Goal: Task Accomplishment & Management: Use online tool/utility

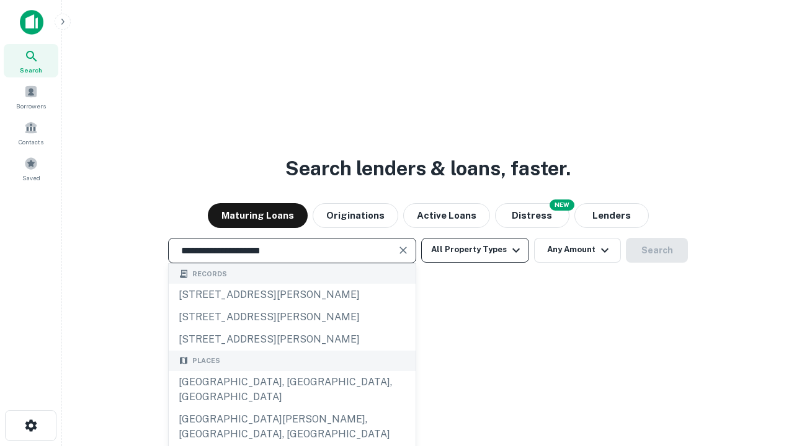
click at [291, 409] on div "[GEOGRAPHIC_DATA], [GEOGRAPHIC_DATA], [GEOGRAPHIC_DATA]" at bounding box center [292, 389] width 247 height 37
click at [475, 250] on button "All Property Types" at bounding box center [475, 250] width 108 height 25
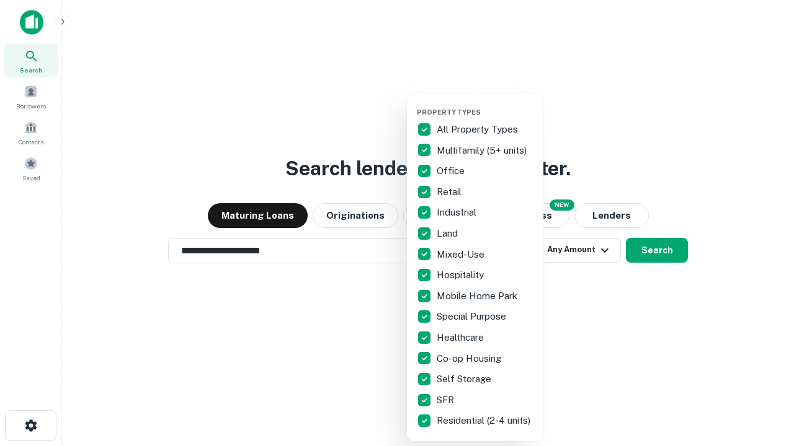
type input "**********"
click at [485, 104] on button "button" at bounding box center [485, 104] width 136 height 1
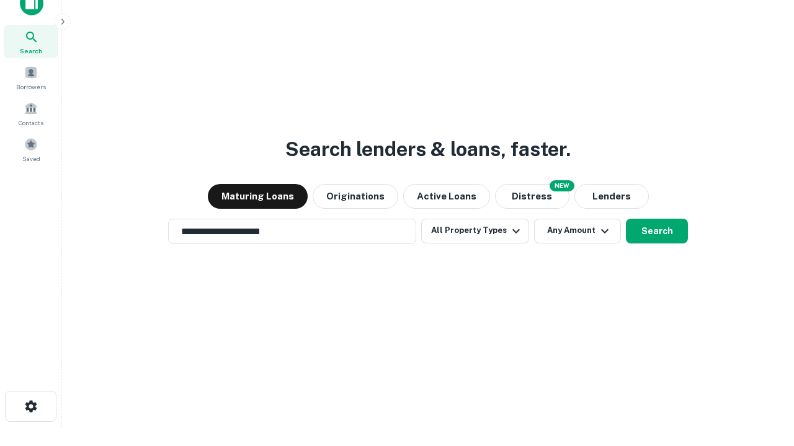
scroll to position [7, 149]
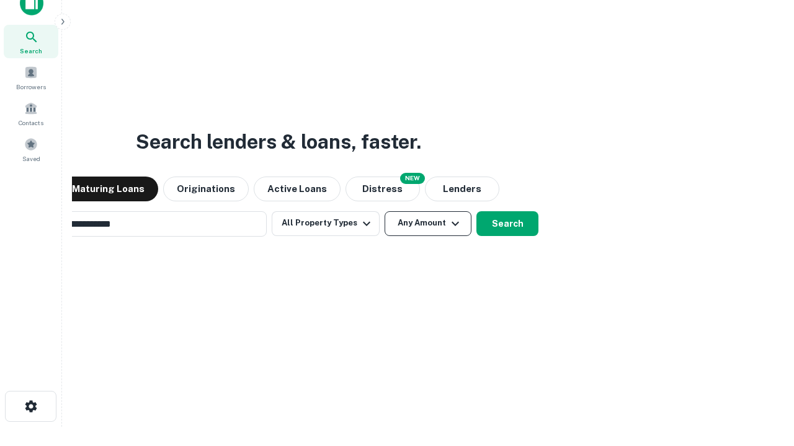
click at [384, 211] on button "Any Amount" at bounding box center [427, 223] width 87 height 25
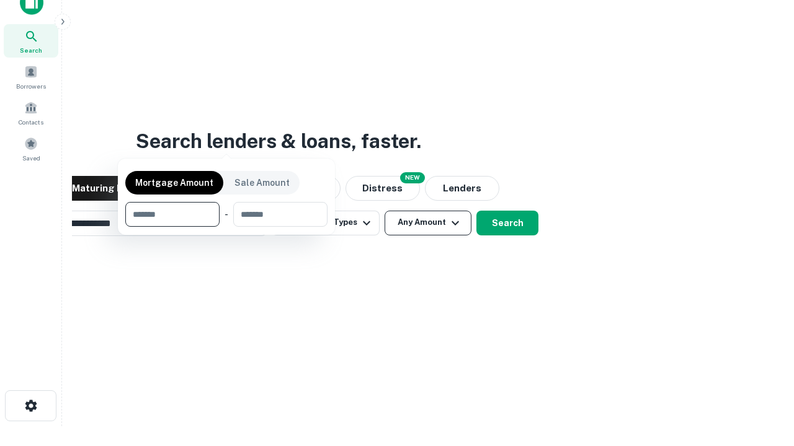
scroll to position [89, 351]
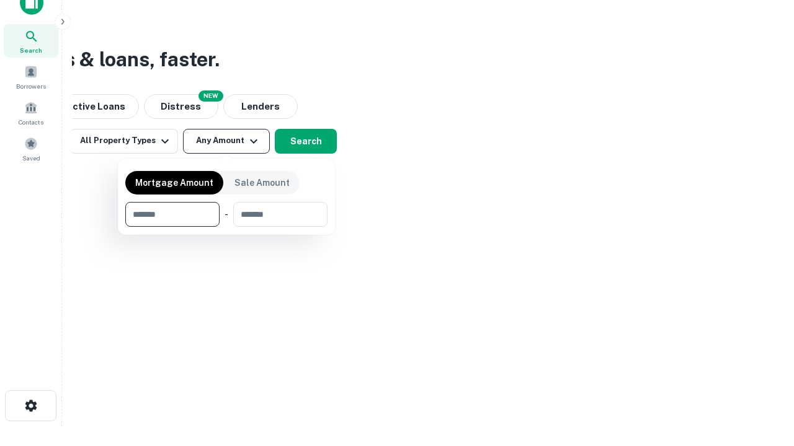
type input "*******"
click at [226, 227] on button "button" at bounding box center [226, 227] width 202 height 1
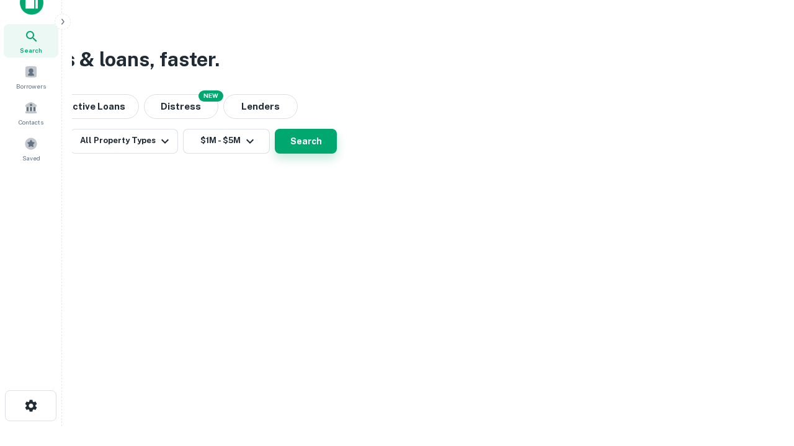
click at [337, 154] on button "Search" at bounding box center [306, 141] width 62 height 25
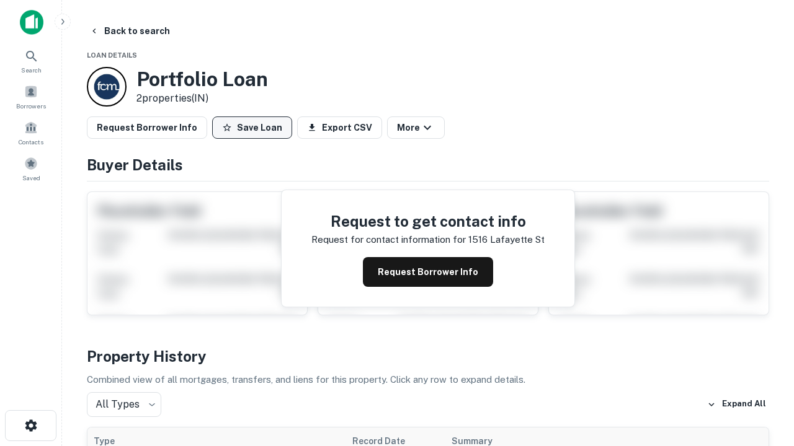
click at [252, 128] on button "Save Loan" at bounding box center [252, 128] width 80 height 22
click at [255, 128] on button "Loan Saved" at bounding box center [255, 128] width 86 height 22
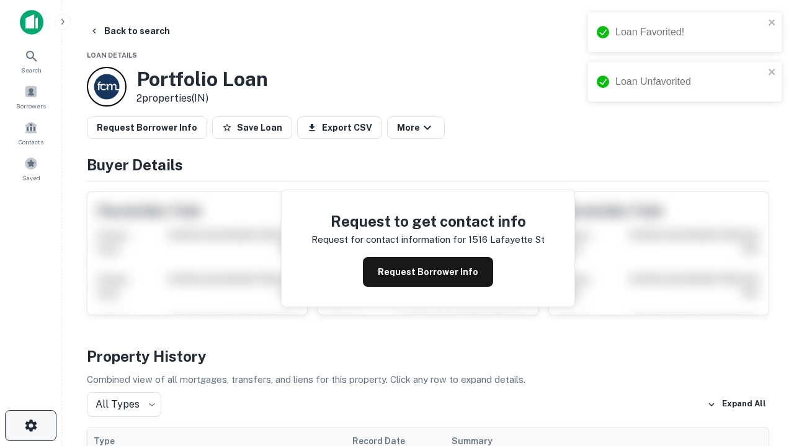
click at [30, 426] on icon "button" at bounding box center [31, 425] width 15 height 15
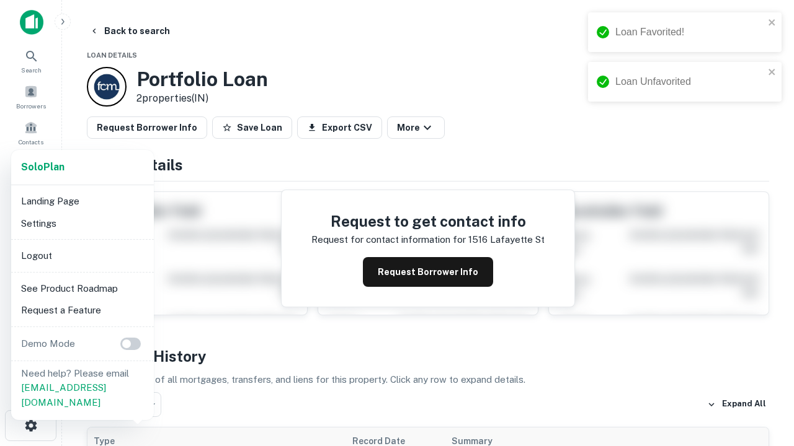
click at [82, 255] on li "Logout" at bounding box center [82, 256] width 133 height 22
